Goal: Use online tool/utility: Utilize a website feature to perform a specific function

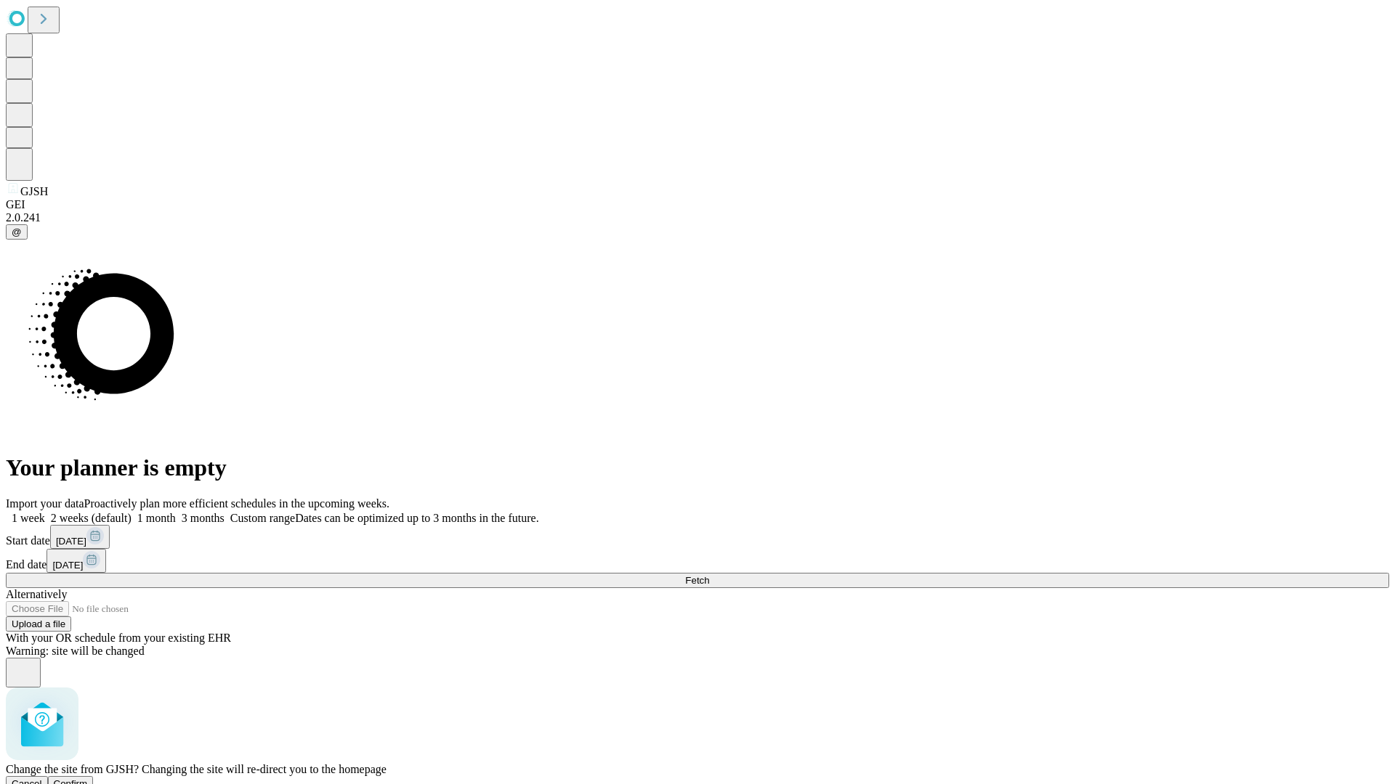
click at [88, 779] on span "Confirm" at bounding box center [71, 784] width 34 height 11
click at [131, 512] on label "2 weeks (default)" at bounding box center [88, 518] width 86 height 12
click at [709, 575] on span "Fetch" at bounding box center [697, 580] width 24 height 11
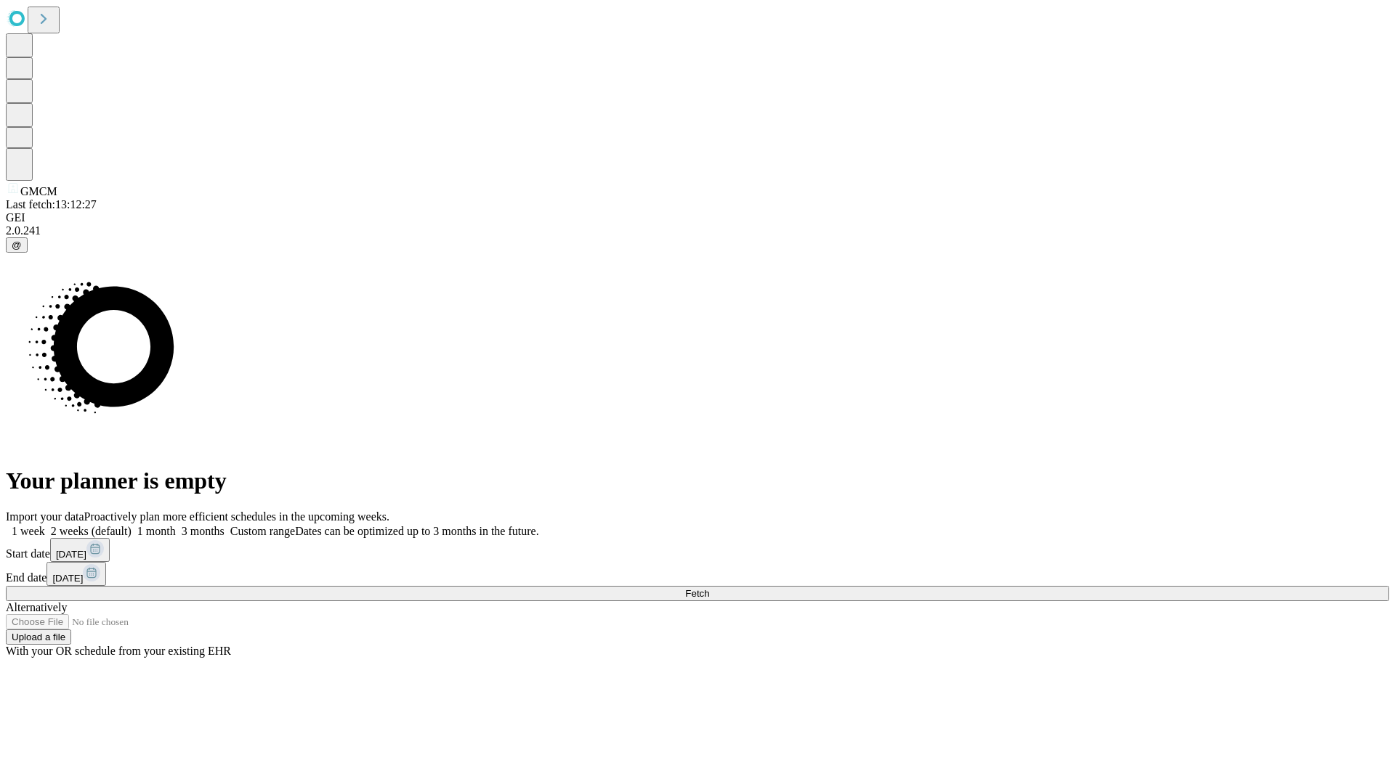
click at [709, 588] on span "Fetch" at bounding box center [697, 593] width 24 height 11
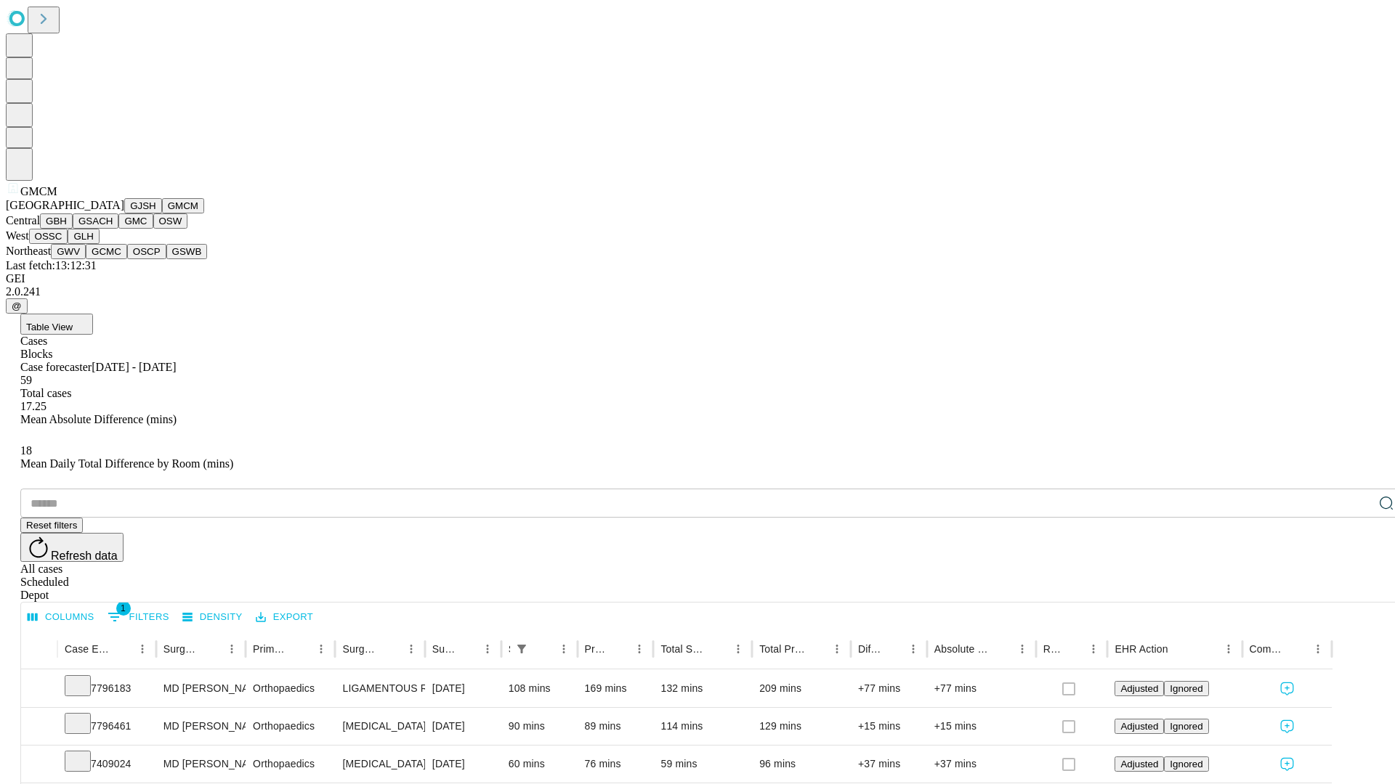
click at [73, 229] on button "GBH" at bounding box center [56, 221] width 33 height 15
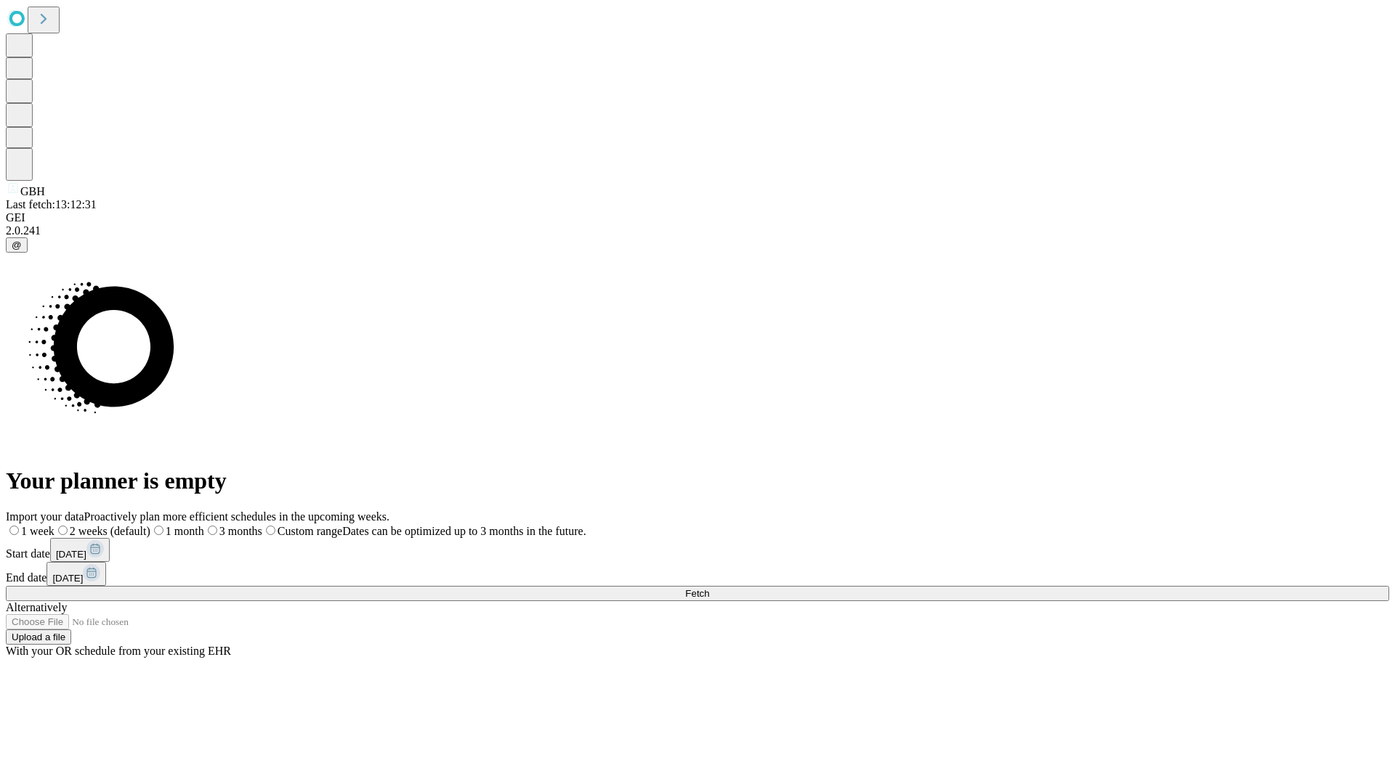
click at [709, 588] on span "Fetch" at bounding box center [697, 593] width 24 height 11
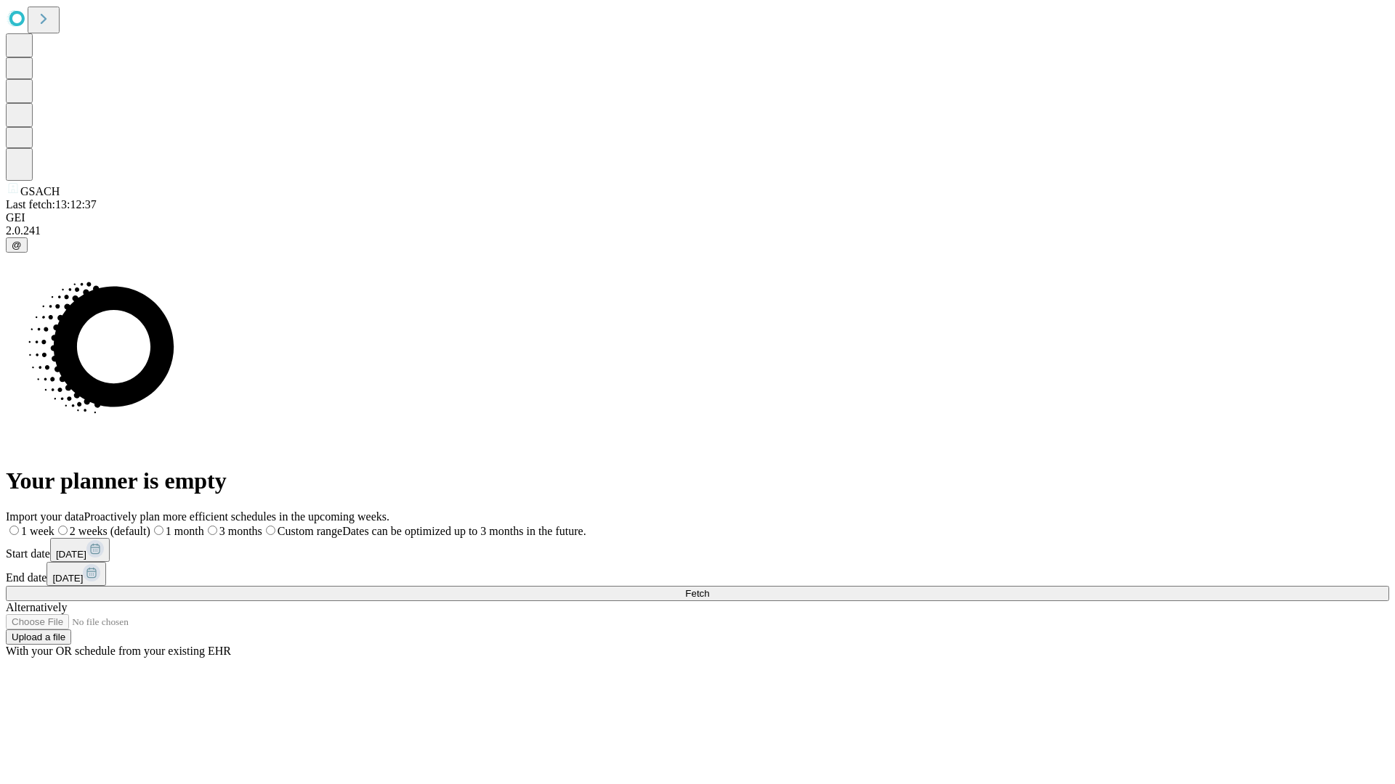
click at [150, 525] on label "2 weeks (default)" at bounding box center [102, 531] width 96 height 12
click at [709, 588] on span "Fetch" at bounding box center [697, 593] width 24 height 11
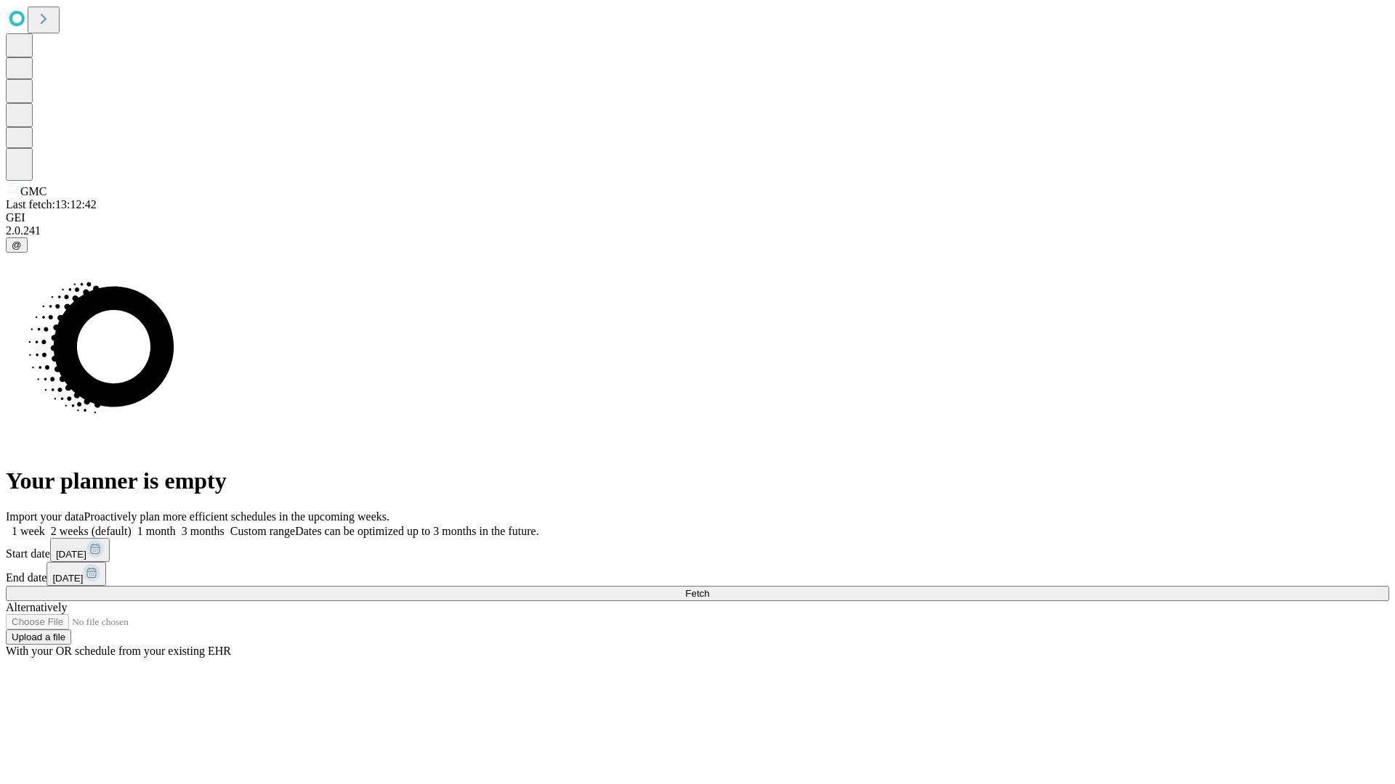
click at [131, 525] on label "2 weeks (default)" at bounding box center [88, 531] width 86 height 12
click at [709, 588] on span "Fetch" at bounding box center [697, 593] width 24 height 11
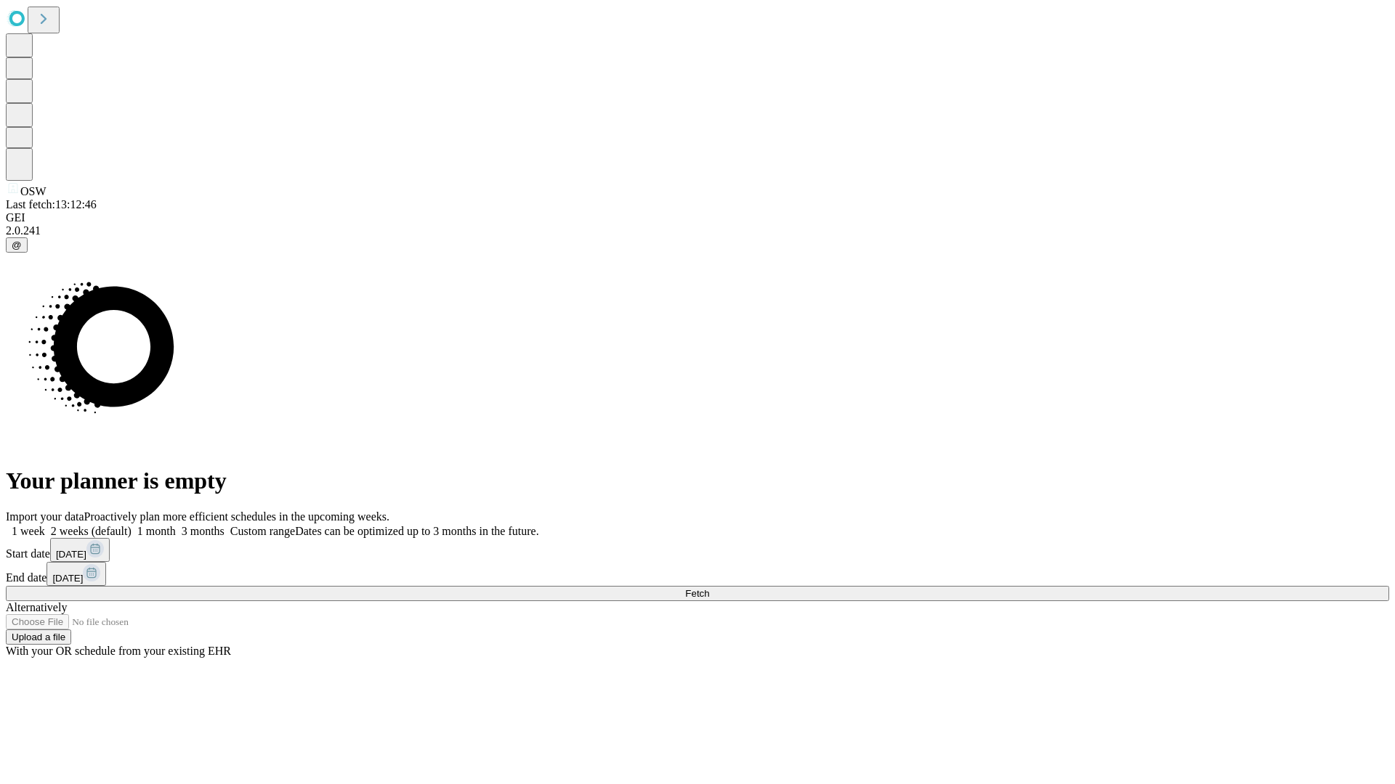
click at [709, 588] on span "Fetch" at bounding box center [697, 593] width 24 height 11
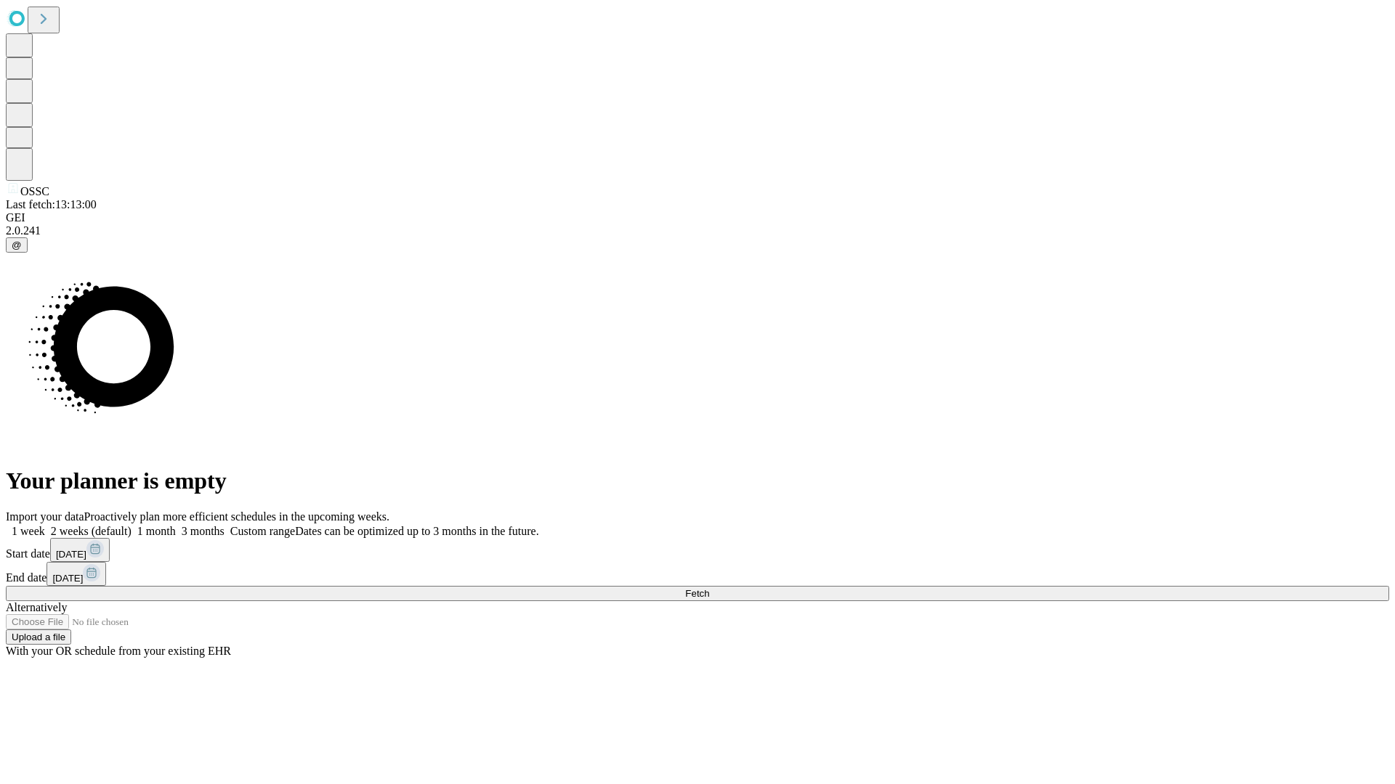
click at [131, 525] on label "2 weeks (default)" at bounding box center [88, 531] width 86 height 12
click at [709, 588] on span "Fetch" at bounding box center [697, 593] width 24 height 11
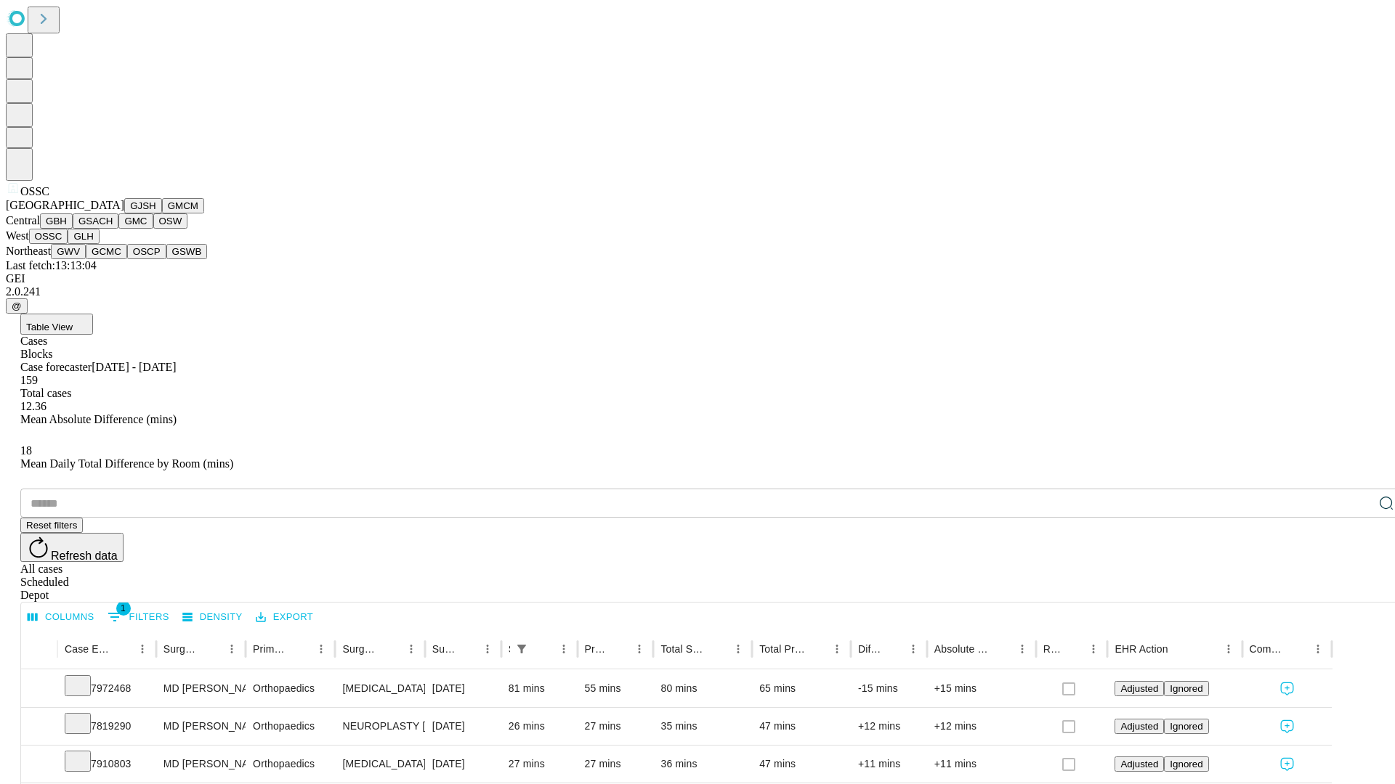
click at [99, 244] on button "GLH" at bounding box center [83, 236] width 31 height 15
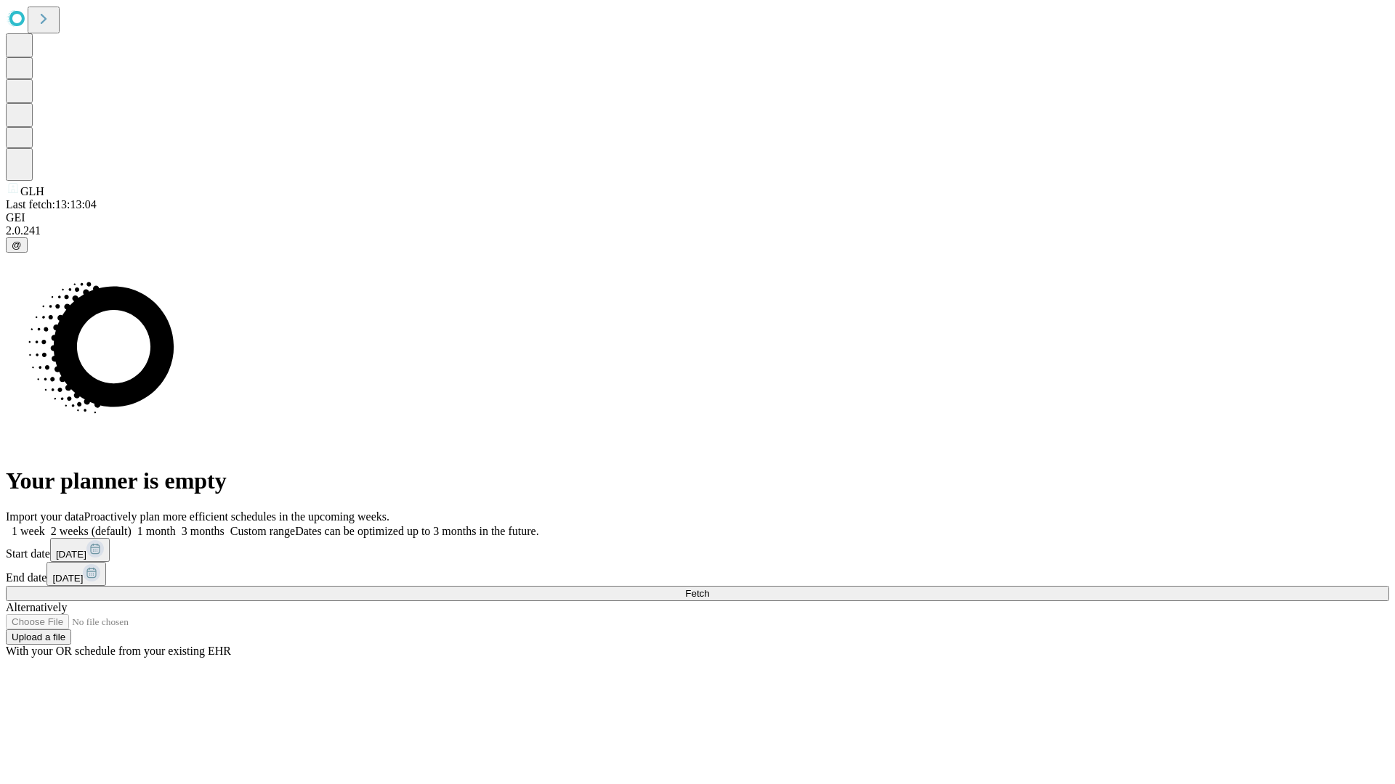
click at [131, 525] on label "2 weeks (default)" at bounding box center [88, 531] width 86 height 12
click at [709, 588] on span "Fetch" at bounding box center [697, 593] width 24 height 11
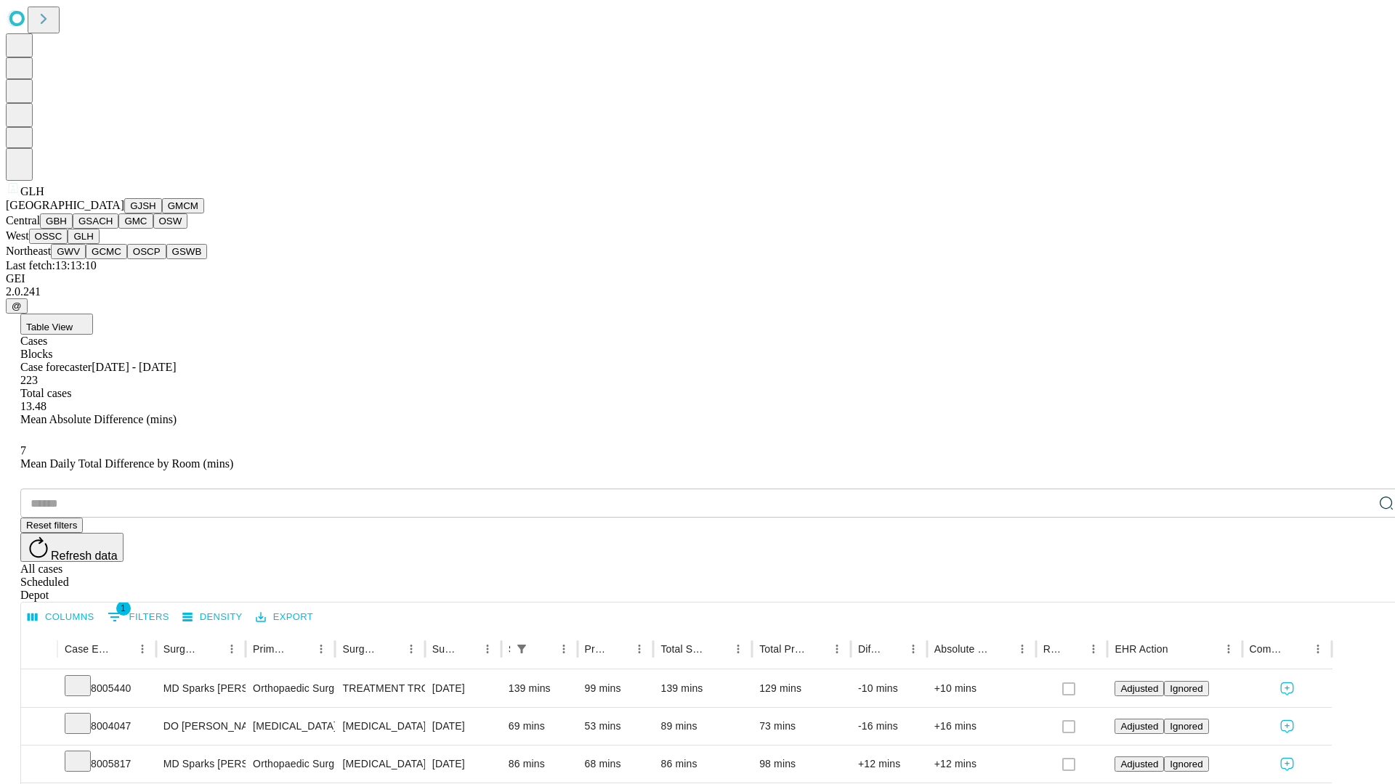
click at [86, 259] on button "GWV" at bounding box center [68, 251] width 35 height 15
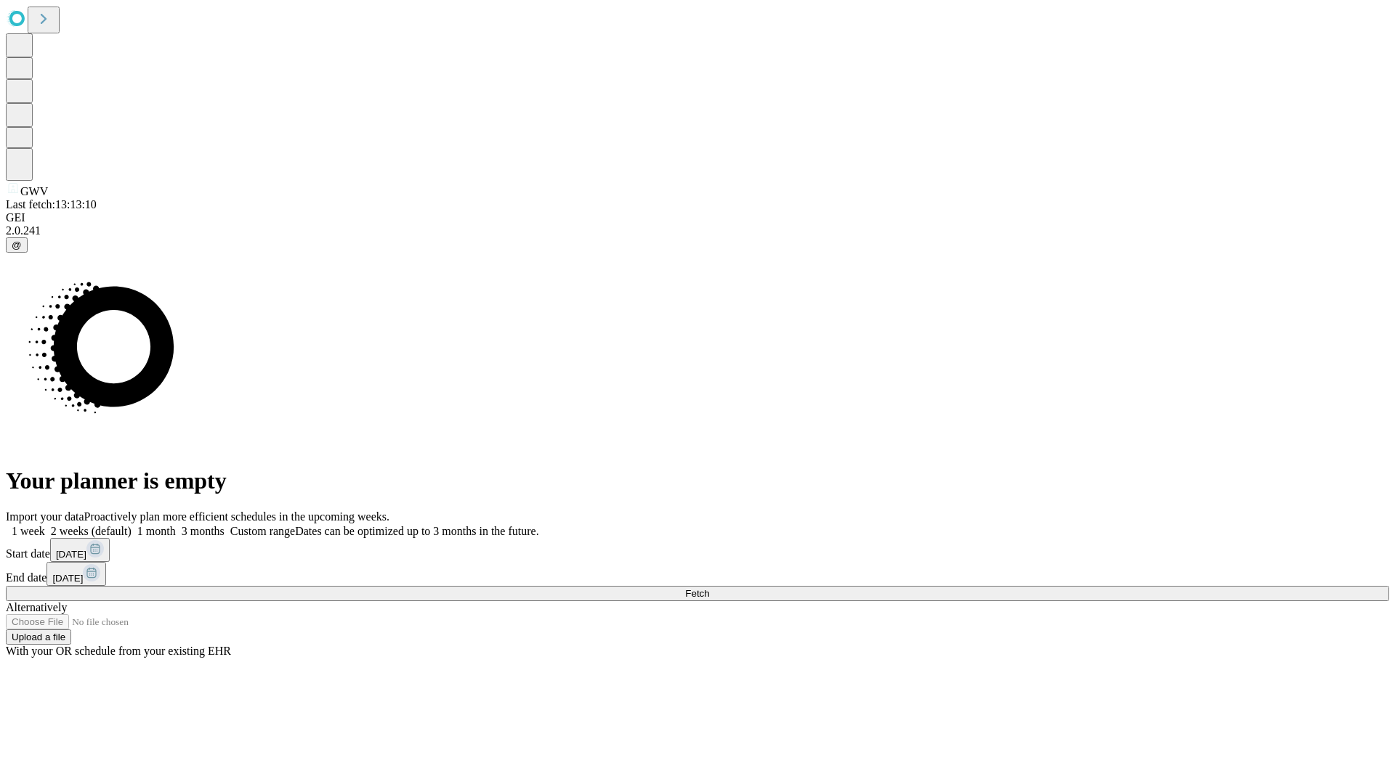
click at [131, 525] on label "2 weeks (default)" at bounding box center [88, 531] width 86 height 12
click at [709, 588] on span "Fetch" at bounding box center [697, 593] width 24 height 11
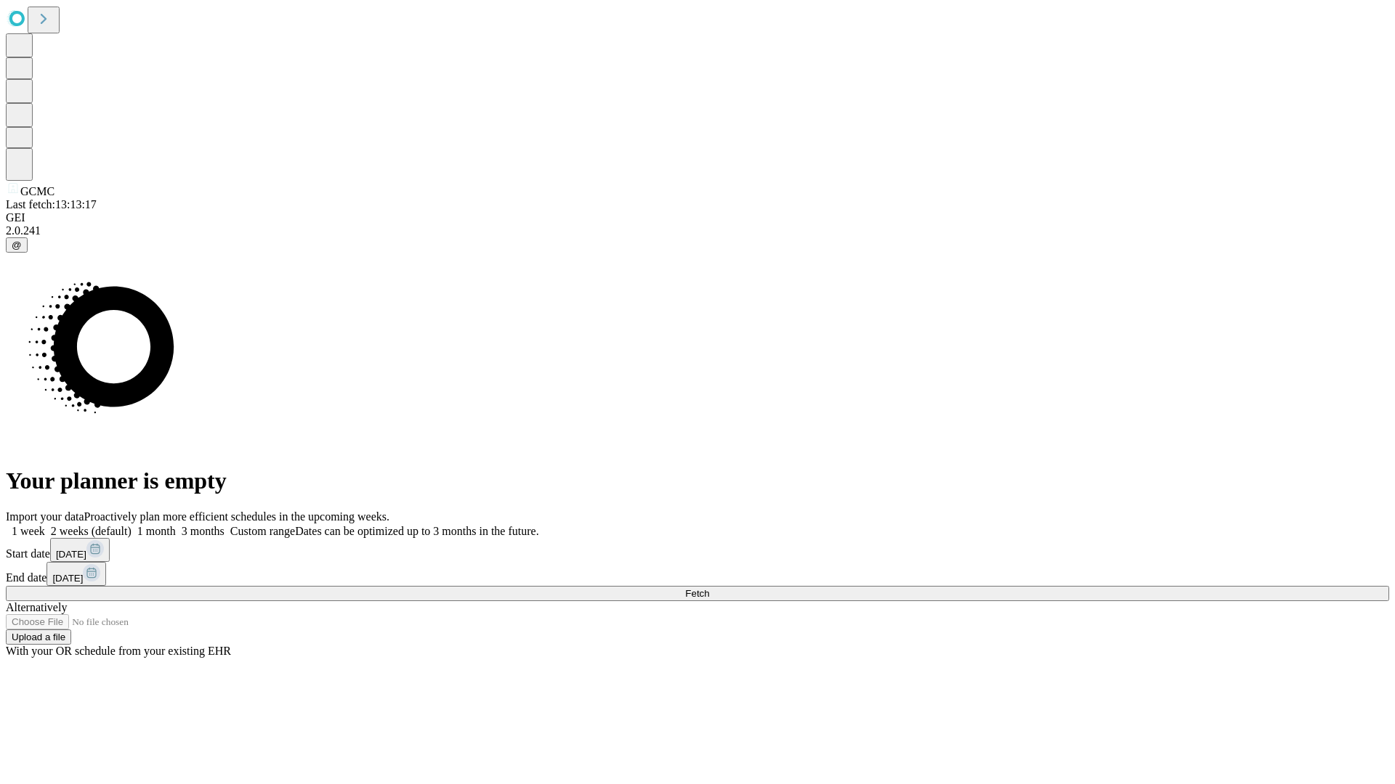
click at [709, 588] on span "Fetch" at bounding box center [697, 593] width 24 height 11
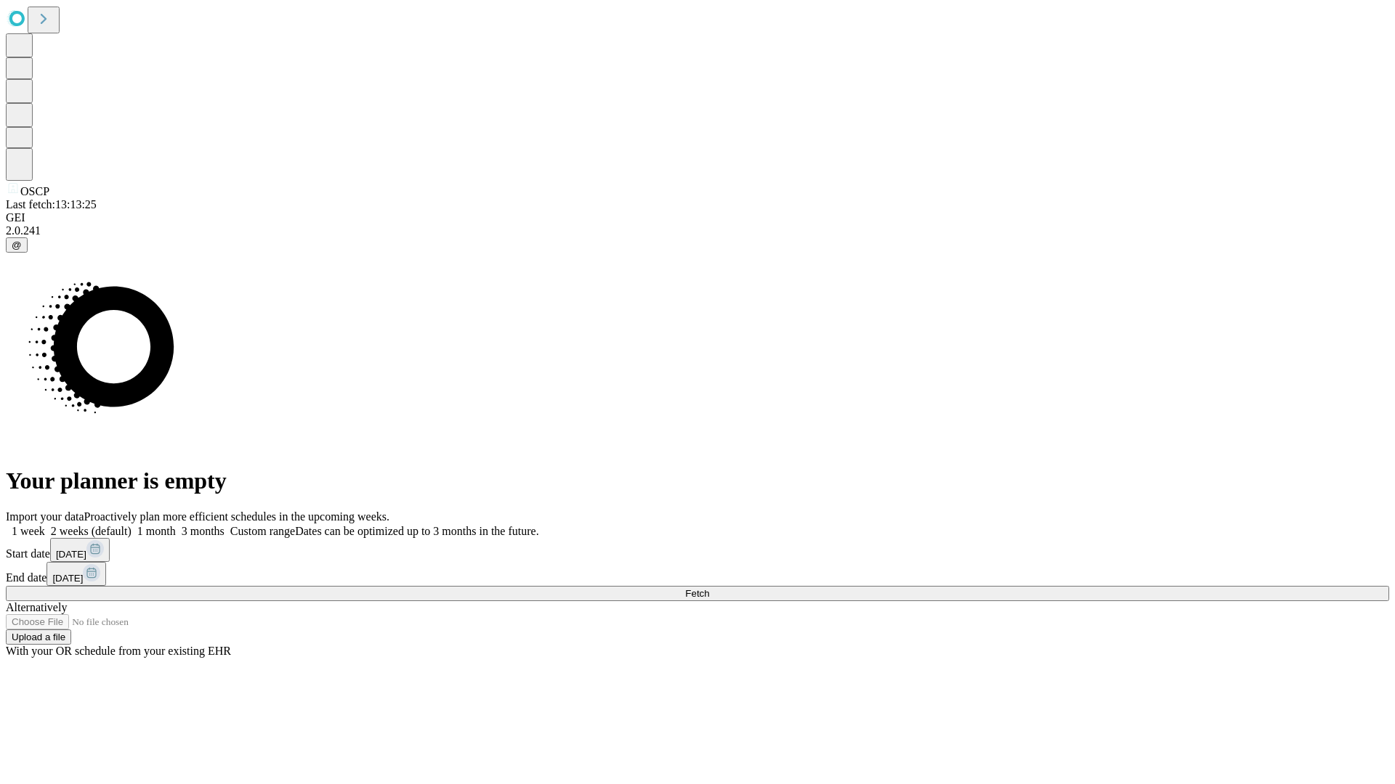
click at [131, 525] on label "2 weeks (default)" at bounding box center [88, 531] width 86 height 12
click at [709, 588] on span "Fetch" at bounding box center [697, 593] width 24 height 11
